Goal: Information Seeking & Learning: Learn about a topic

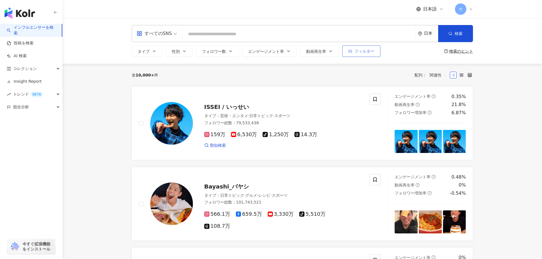
click at [357, 51] on span "フィルター" at bounding box center [365, 51] width 20 height 5
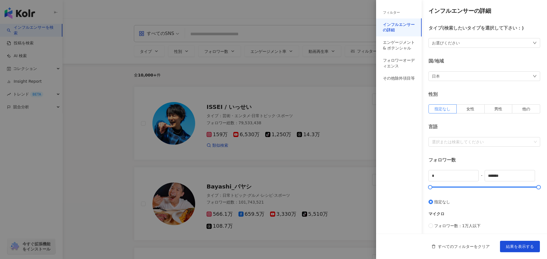
click at [467, 82] on div "インフルエンサーの詳細 タイプ ( 検索したいタイプを選択して下さい： ) お選びください 国/地域 日本 性別 指定なし 女性 男性 他の 言語 選択または…" at bounding box center [461, 172] width 171 height 344
click at [472, 77] on div "日本" at bounding box center [484, 76] width 112 height 10
click at [469, 91] on span "日本" at bounding box center [484, 92] width 104 height 9
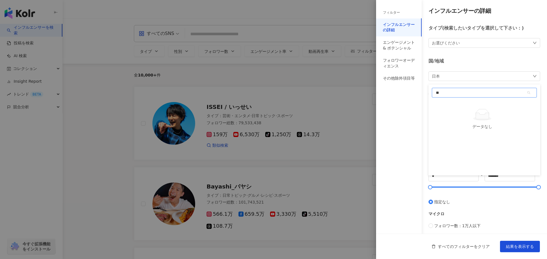
click at [469, 91] on div "** 日本 データなし" at bounding box center [484, 93] width 105 height 10
type input "*"
type input "****"
click at [454, 116] on div "イギリス" at bounding box center [481, 118] width 99 height 10
click at [484, 42] on div "お選びください" at bounding box center [484, 43] width 112 height 10
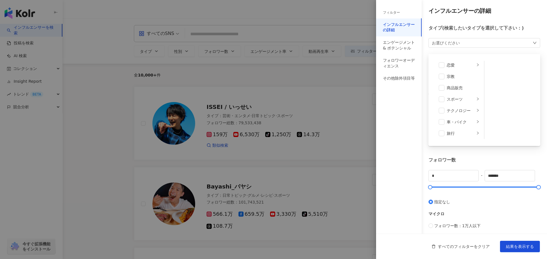
scroll to position [197, 0]
click at [406, 108] on div "フィルター インフルエンサーの詳細 エンゲージメント & ポテンシャル フォロワーオーディエンス その他除外項目等" at bounding box center [399, 133] width 46 height 253
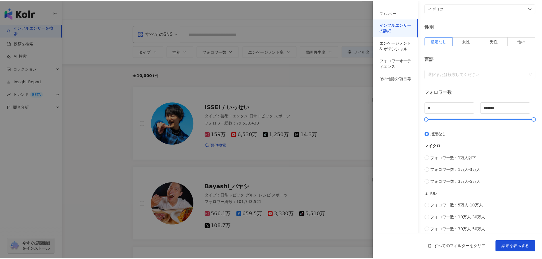
scroll to position [109, 0]
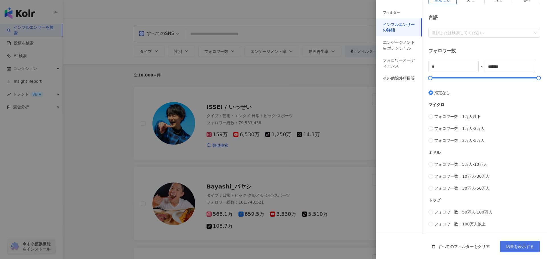
click at [509, 248] on span "結果を表示する" at bounding box center [520, 247] width 28 height 5
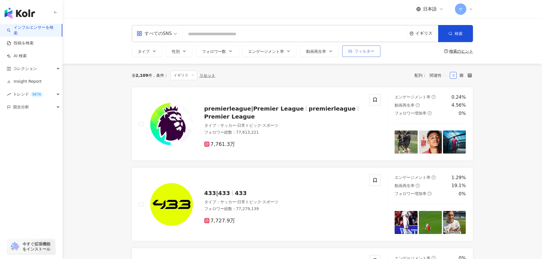
click at [365, 52] on span "フィルター" at bounding box center [365, 51] width 20 height 5
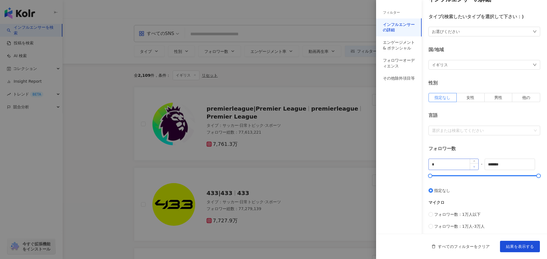
scroll to position [11, 0]
click at [507, 177] on div at bounding box center [484, 176] width 108 height 3
click at [474, 176] on div at bounding box center [484, 176] width 108 height 3
click at [453, 176] on div at bounding box center [484, 176] width 108 height 3
drag, startPoint x: 453, startPoint y: 176, endPoint x: 443, endPoint y: 177, distance: 10.9
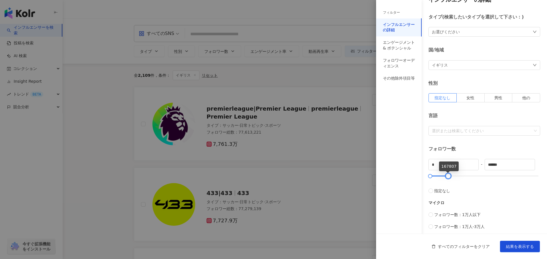
click at [447, 177] on div at bounding box center [448, 176] width 3 height 3
click at [443, 177] on div at bounding box center [442, 176] width 3 height 3
click at [441, 177] on div at bounding box center [442, 176] width 3 height 3
type input "******"
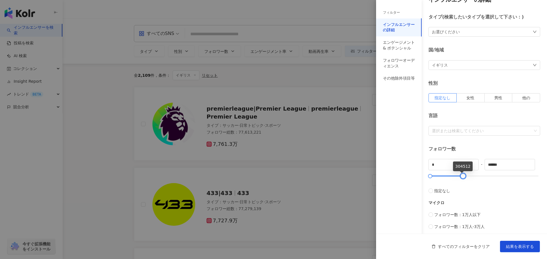
click at [461, 175] on div at bounding box center [462, 176] width 3 height 3
click at [482, 30] on div "お選びください" at bounding box center [484, 32] width 112 height 10
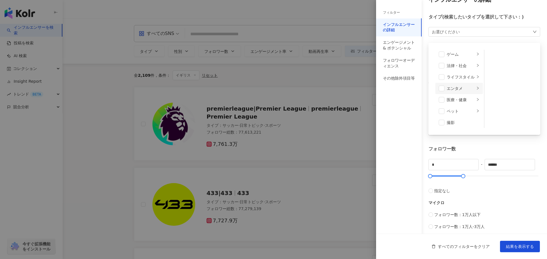
scroll to position [104, 0]
click at [458, 77] on div "ライフスタイル" at bounding box center [461, 78] width 28 height 6
click at [454, 88] on div "エンタメ" at bounding box center [461, 89] width 28 height 6
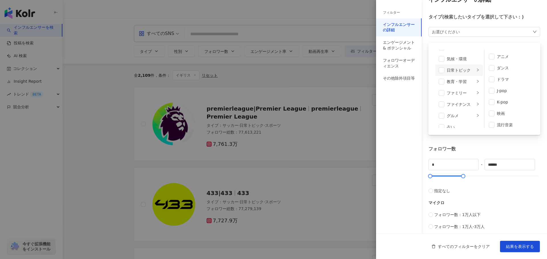
click at [463, 68] on div "日常トピック" at bounding box center [461, 70] width 28 height 6
click at [453, 93] on div "ファミリー" at bounding box center [461, 93] width 28 height 6
click at [453, 93] on div "グルメ" at bounding box center [461, 91] width 28 height 6
click at [441, 91] on span at bounding box center [442, 91] width 6 height 6
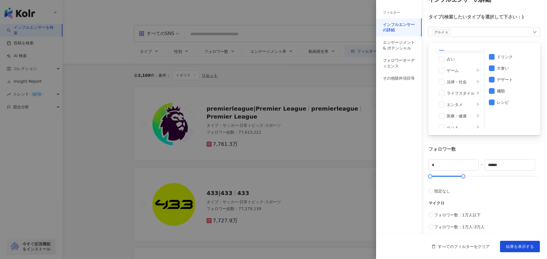
scroll to position [89, 0]
click at [442, 94] on span at bounding box center [442, 93] width 6 height 6
click at [450, 75] on div "日常トピック" at bounding box center [461, 76] width 28 height 6
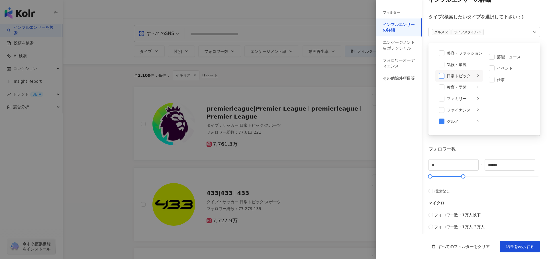
click at [441, 77] on span at bounding box center [442, 76] width 6 height 6
click at [442, 54] on span at bounding box center [442, 52] width 6 height 6
click at [450, 111] on div "旅行" at bounding box center [461, 110] width 28 height 6
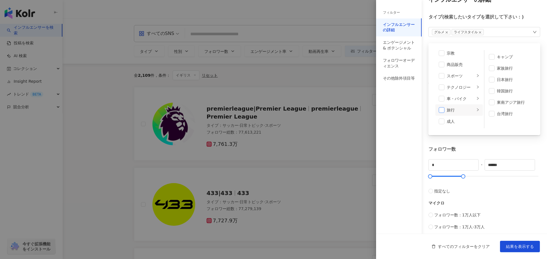
click at [441, 111] on span at bounding box center [442, 110] width 6 height 6
click at [454, 62] on div "商品販売" at bounding box center [463, 65] width 33 height 6
click at [440, 63] on span at bounding box center [442, 65] width 6 height 6
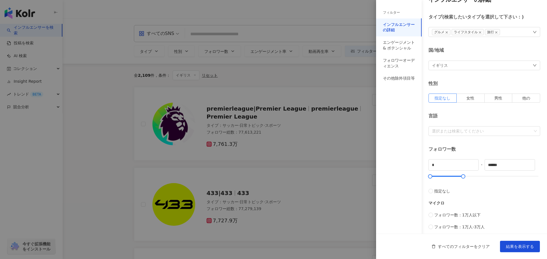
click at [503, 148] on div "フォロワー数" at bounding box center [484, 149] width 112 height 6
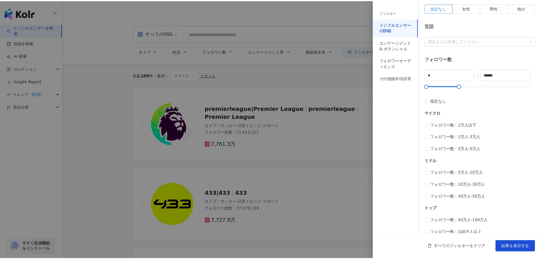
scroll to position [110, 0]
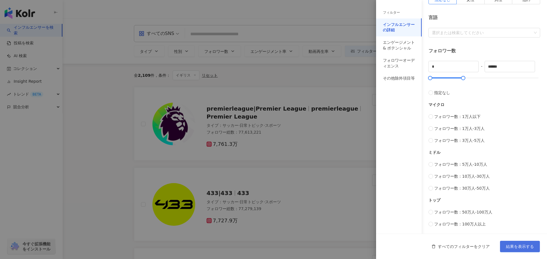
click at [515, 246] on span "結果を表示する" at bounding box center [520, 247] width 28 height 5
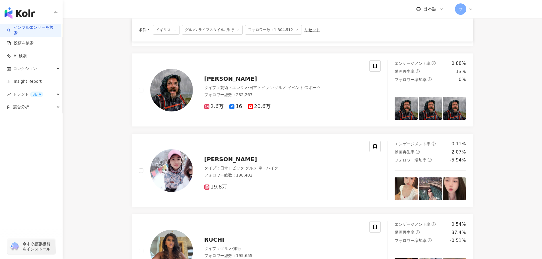
scroll to position [518, 0]
